Goal: Information Seeking & Learning: Find contact information

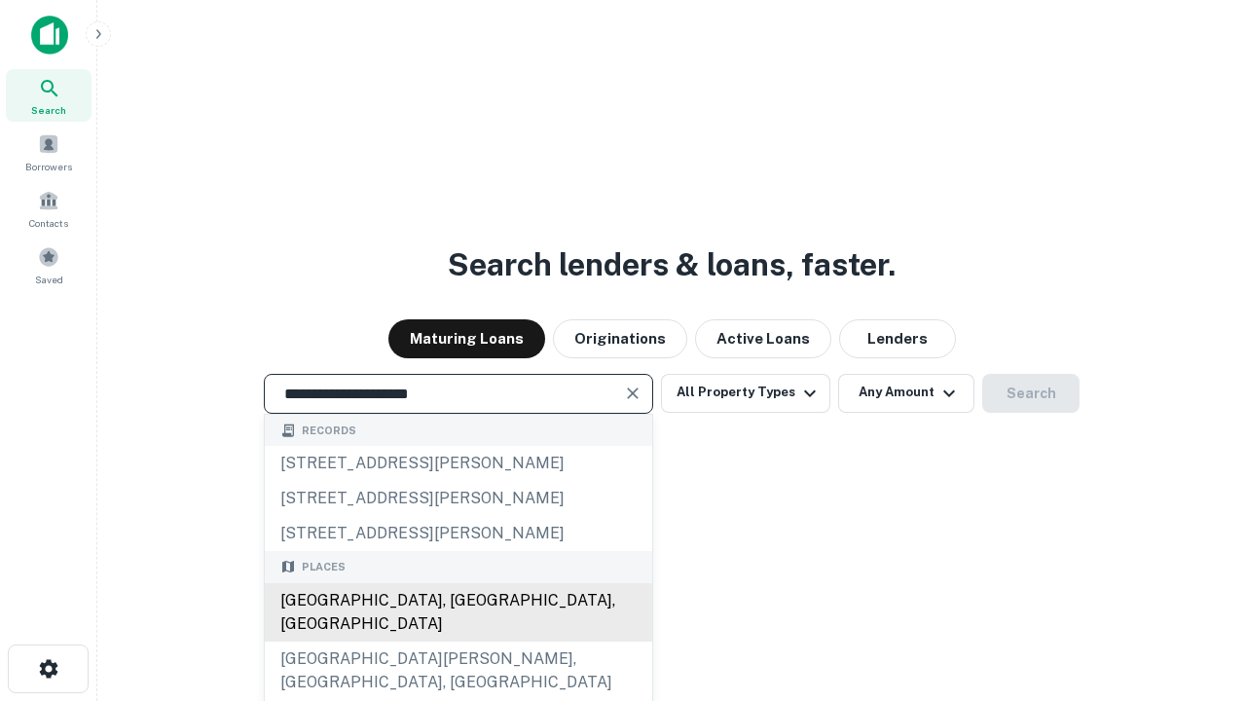
click at [457, 641] on div "Santa Monica, CA, USA" at bounding box center [458, 612] width 387 height 58
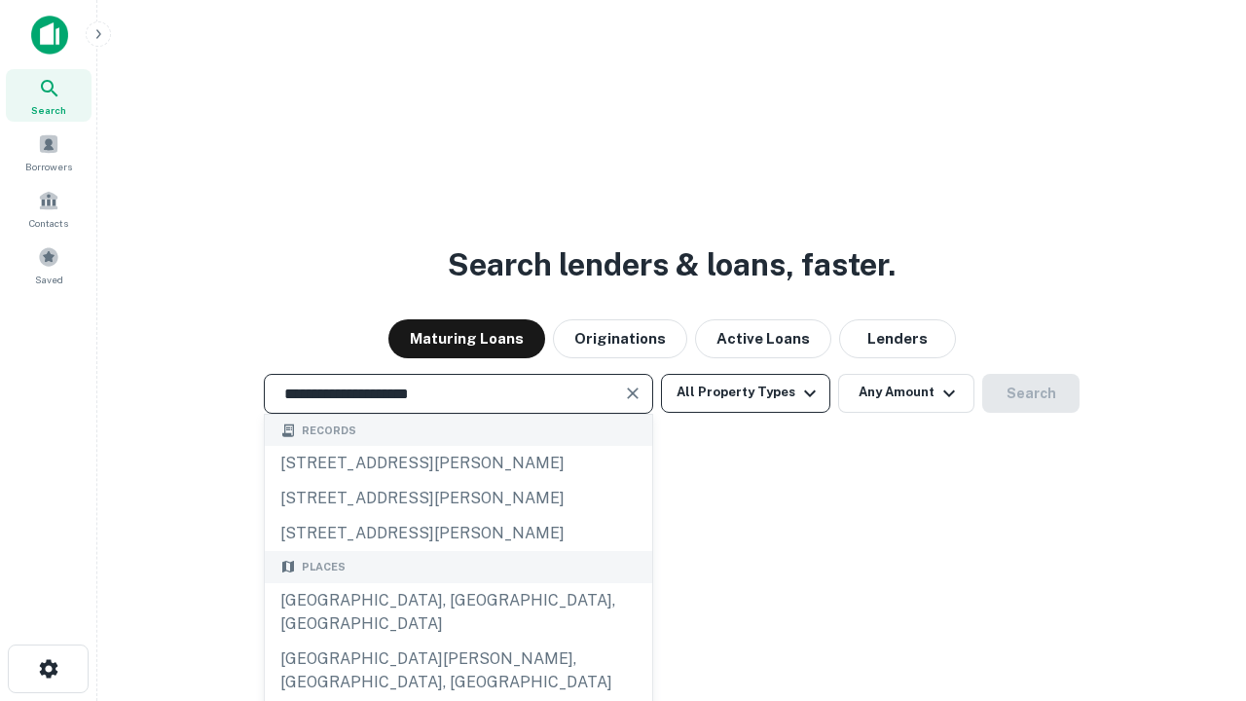
type input "**********"
click at [746, 392] on button "All Property Types" at bounding box center [745, 393] width 169 height 39
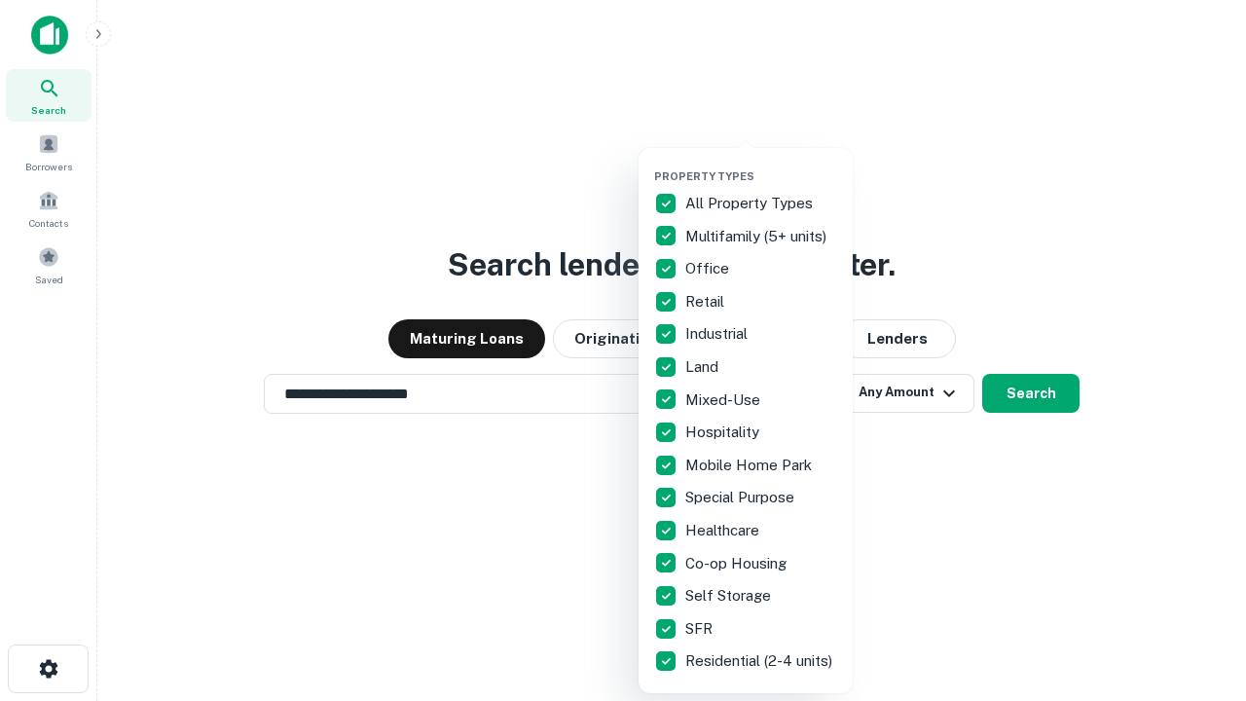
click at [761, 164] on button "button" at bounding box center [761, 164] width 214 height 1
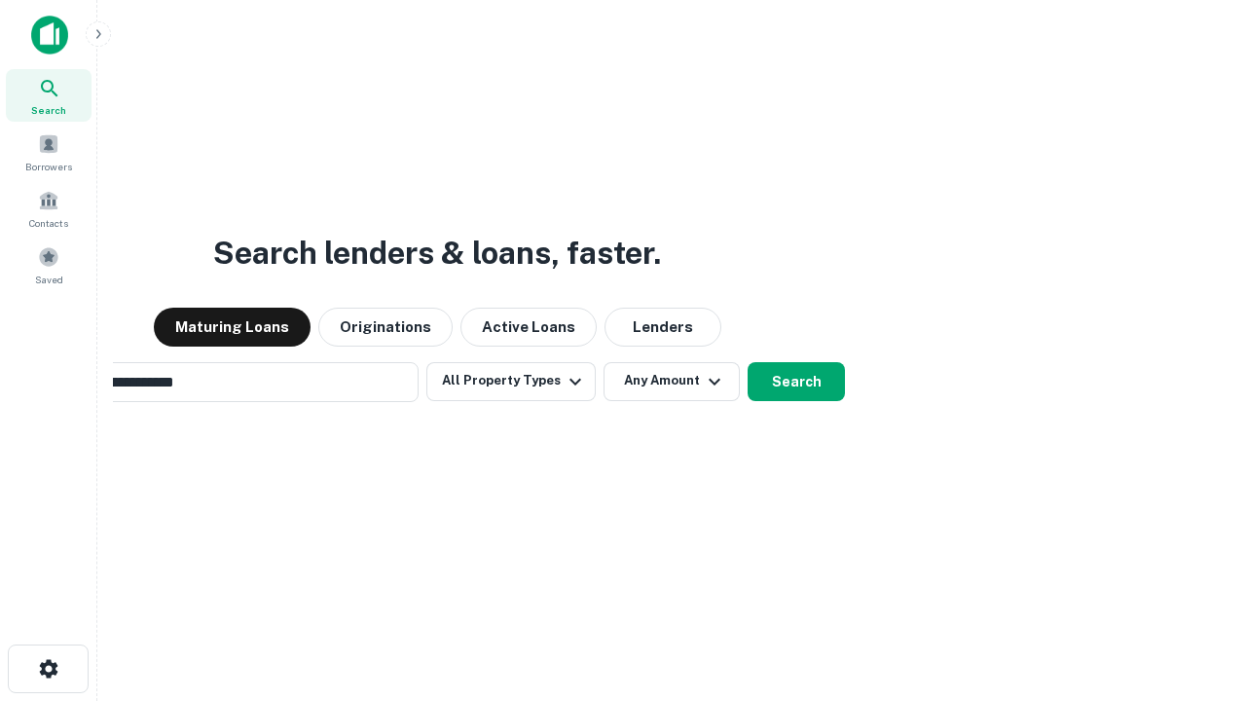
scroll to position [30, 0]
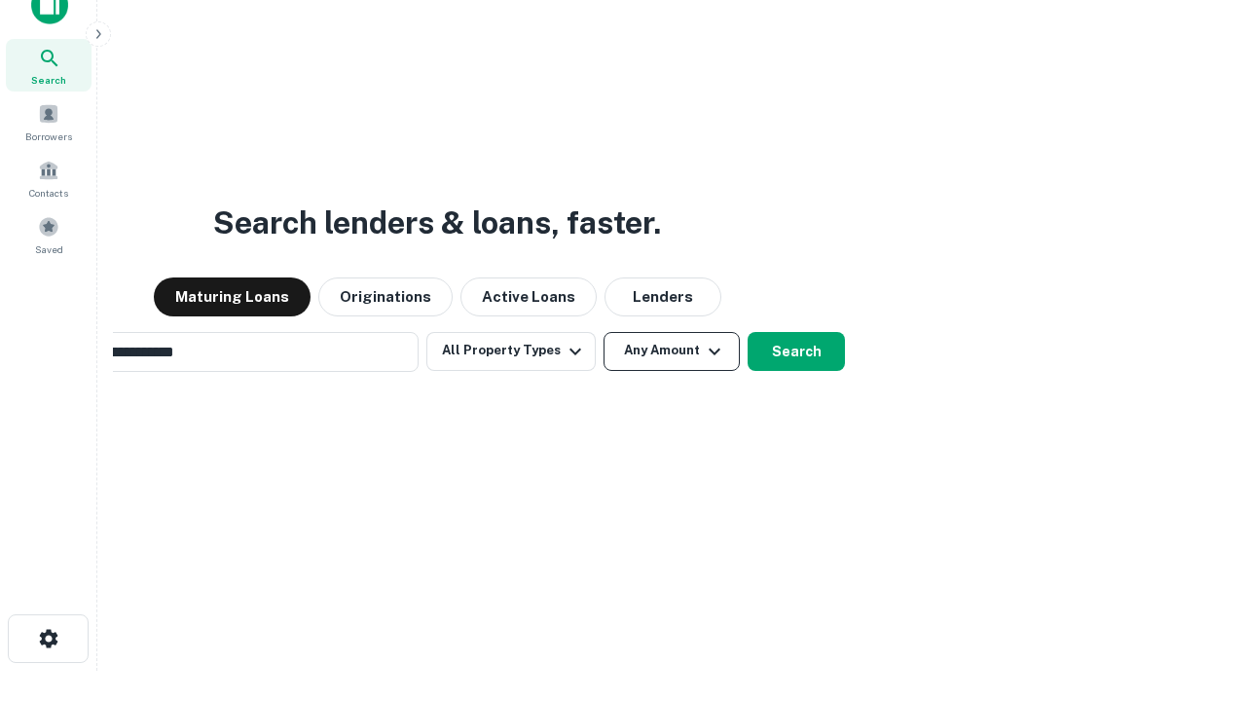
click at [603, 332] on button "Any Amount" at bounding box center [671, 351] width 136 height 39
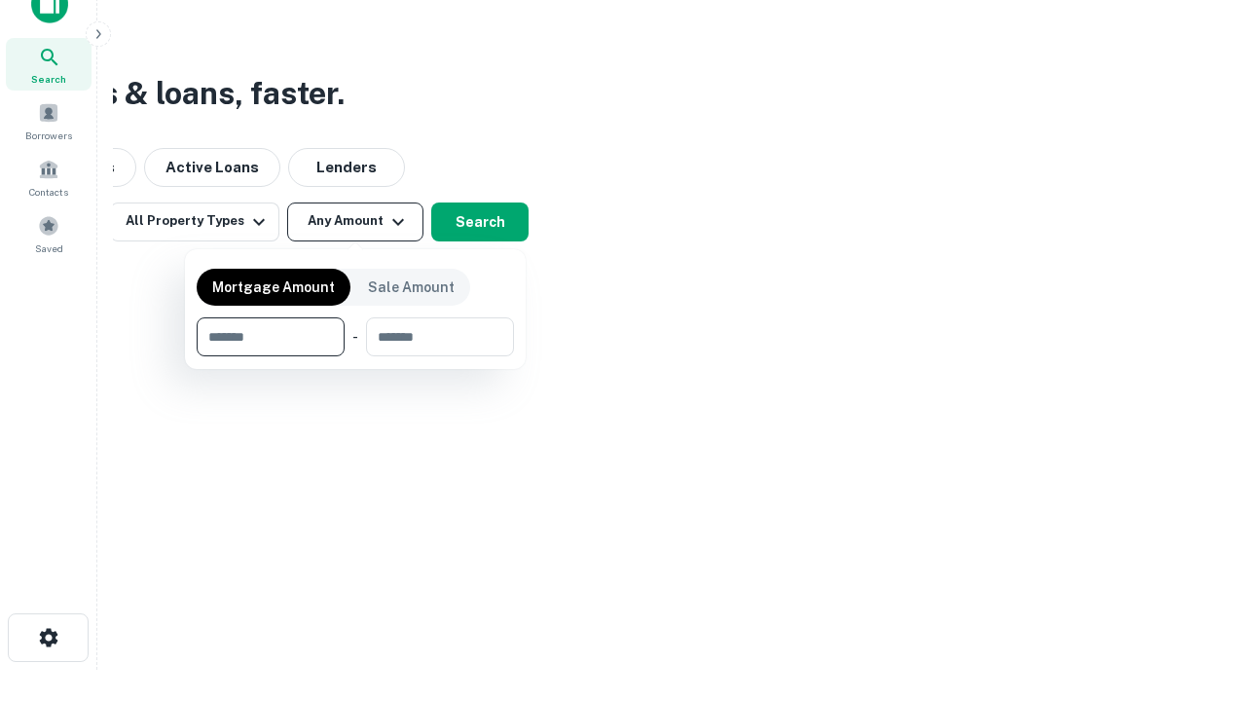
type input "*******"
click at [355, 356] on button "button" at bounding box center [355, 356] width 317 height 1
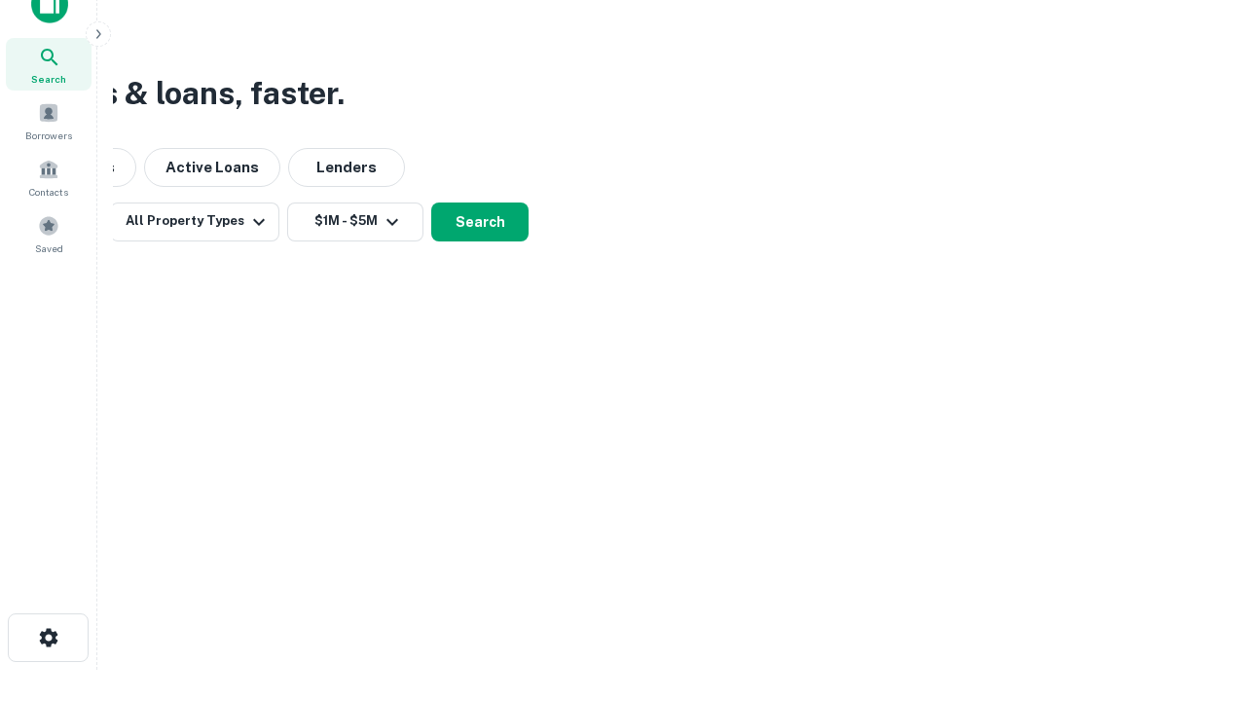
scroll to position [30, 0]
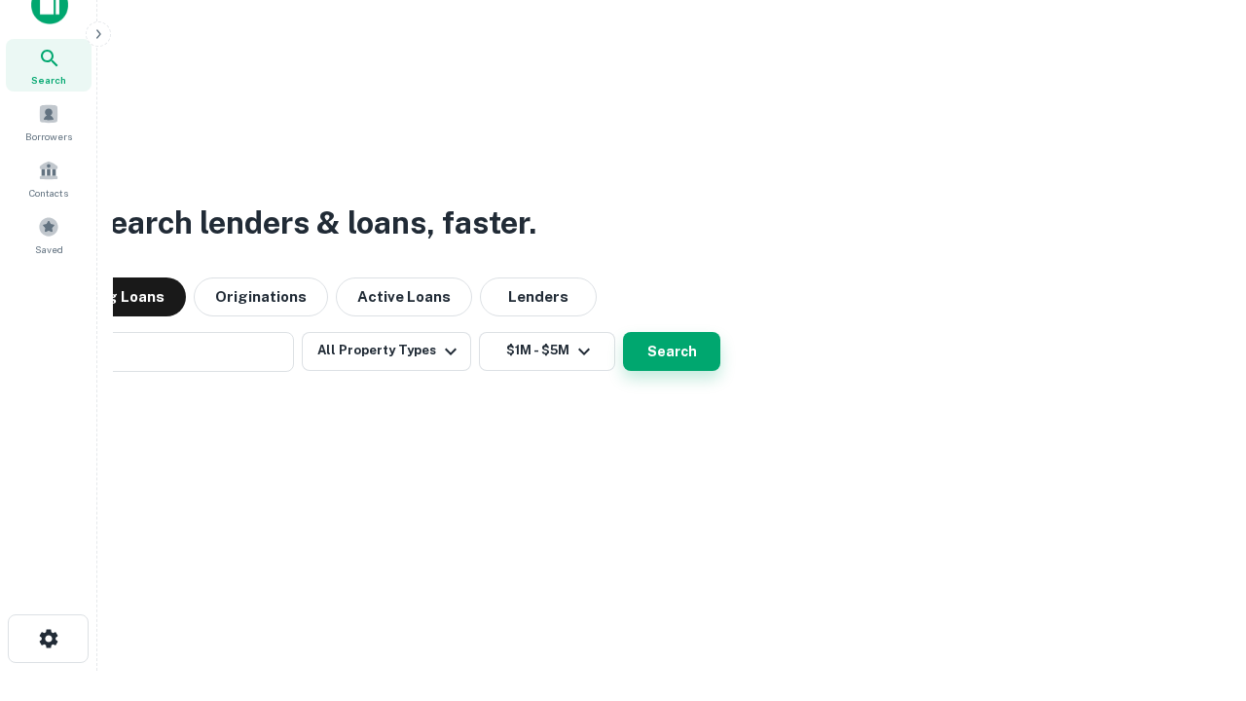
click at [623, 332] on button "Search" at bounding box center [671, 351] width 97 height 39
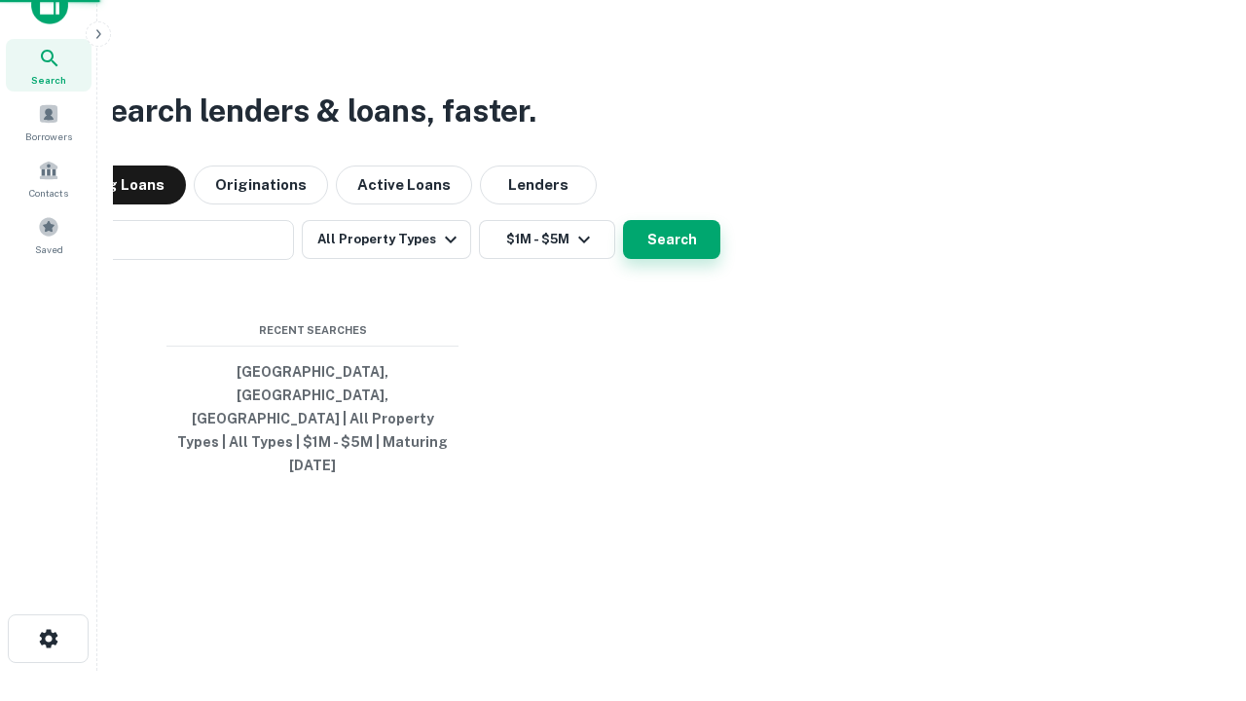
scroll to position [31, 0]
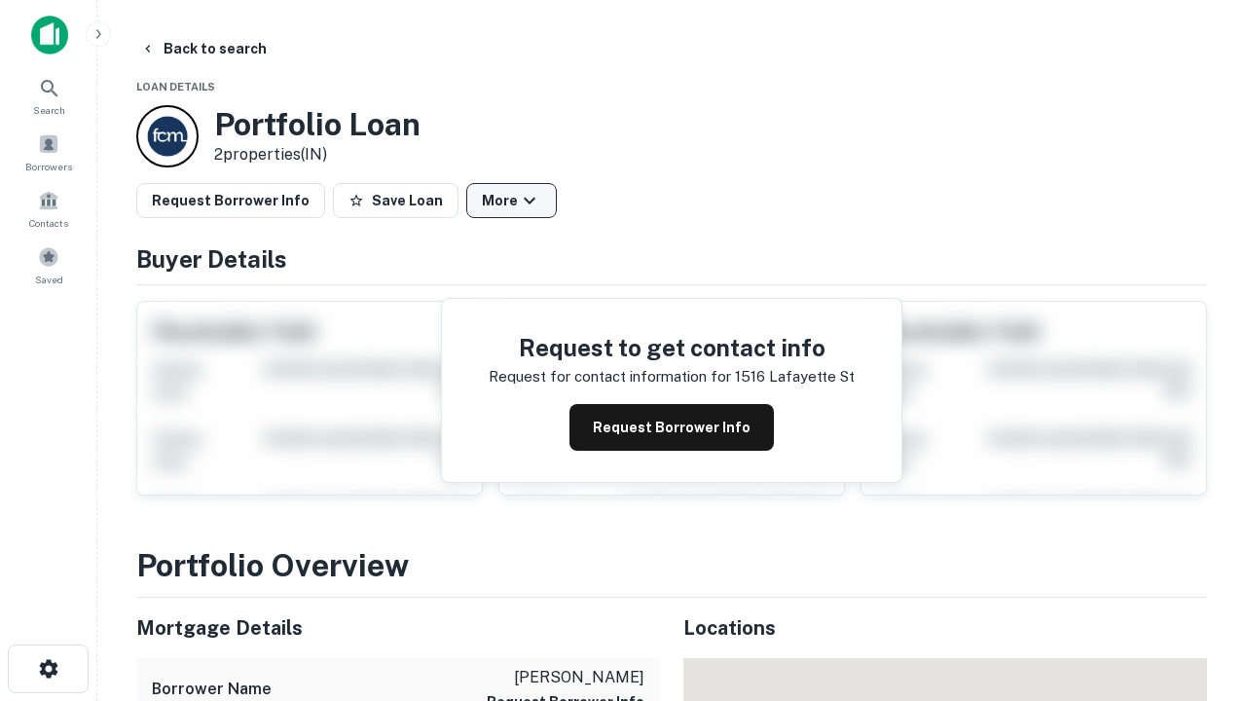
click at [511, 200] on button "More" at bounding box center [511, 200] width 91 height 35
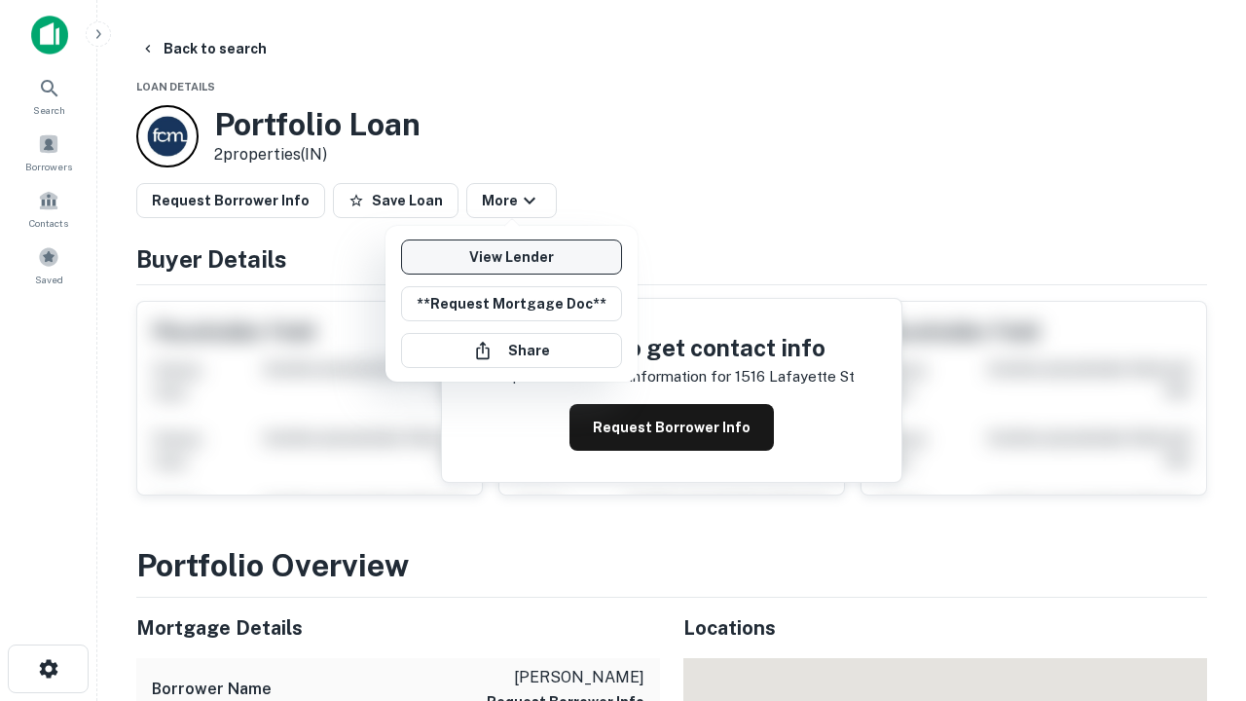
click at [511, 257] on link "View Lender" at bounding box center [511, 256] width 221 height 35
